Goal: Task Accomplishment & Management: Manage account settings

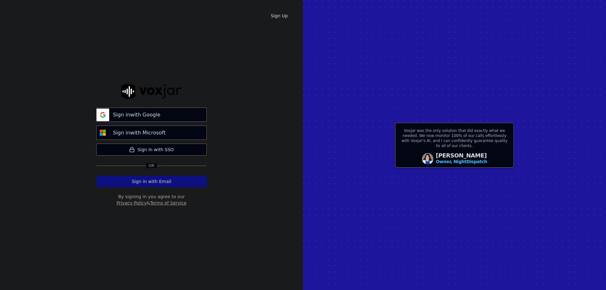
click at [166, 182] on button "Sign in with Email" at bounding box center [151, 181] width 111 height 11
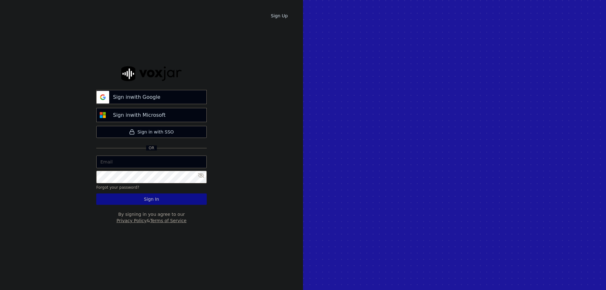
click at [132, 163] on input "email" at bounding box center [151, 162] width 111 height 13
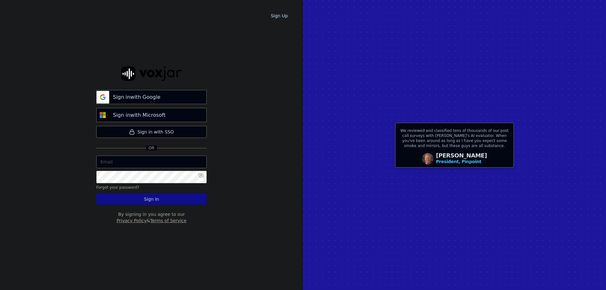
type input "c"
type input "C"
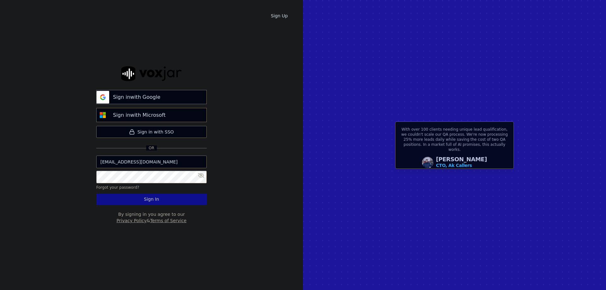
type input "[EMAIL_ADDRESS][DOMAIN_NAME]"
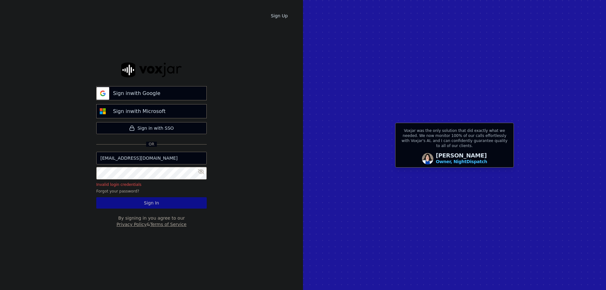
click at [201, 173] on icon at bounding box center [201, 171] width 6 height 5
